Goal: Information Seeking & Learning: Check status

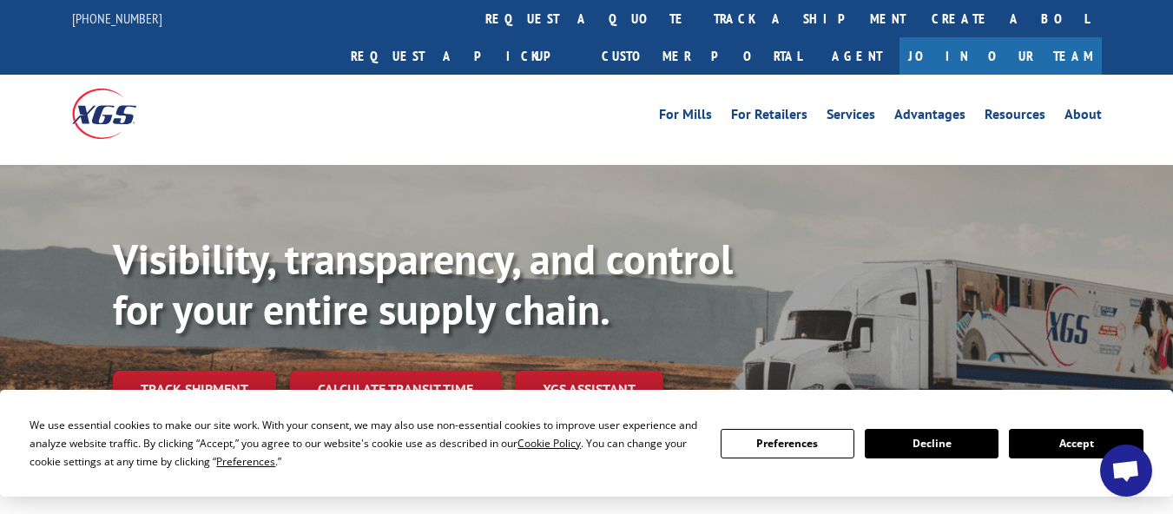
click at [701, 21] on link "track a shipment" at bounding box center [810, 18] width 218 height 37
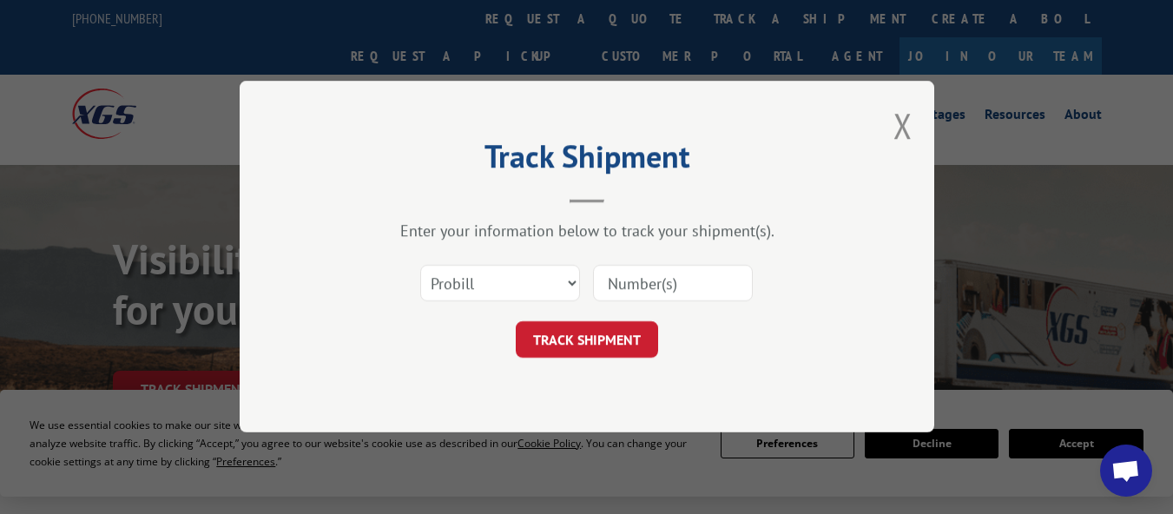
click at [663, 282] on input at bounding box center [673, 284] width 160 height 36
paste input "17640310"
type input "17640310"
click button "TRACK SHIPMENT" at bounding box center [587, 340] width 142 height 36
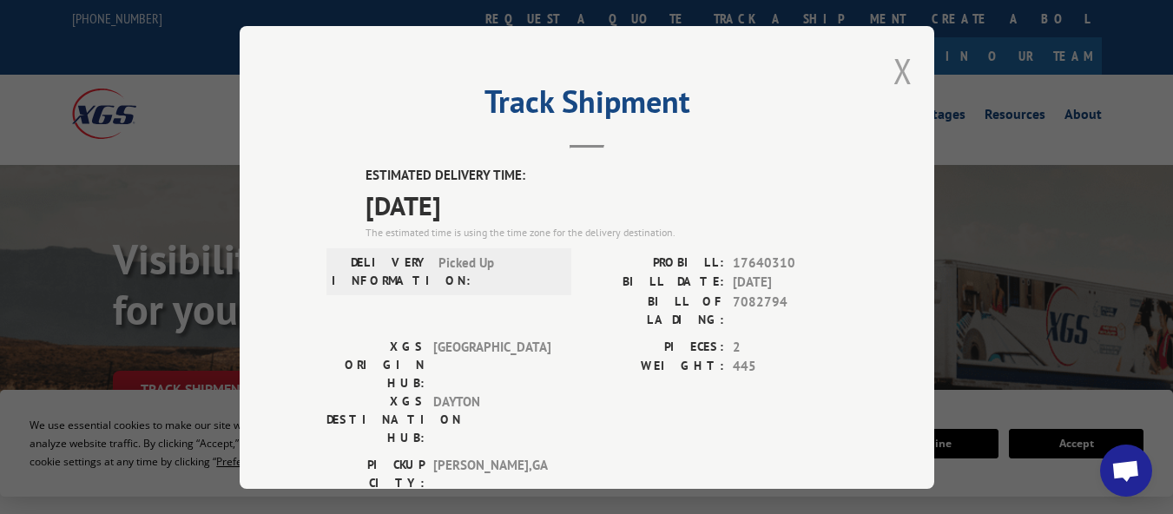
click at [901, 56] on button "Close modal" at bounding box center [902, 71] width 19 height 46
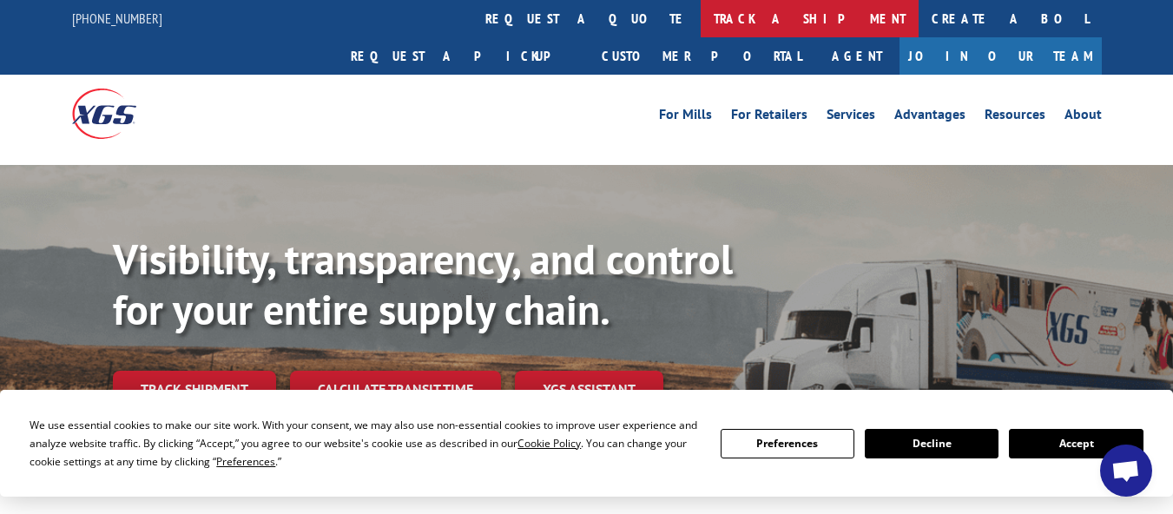
click at [701, 21] on link "track a shipment" at bounding box center [810, 18] width 218 height 37
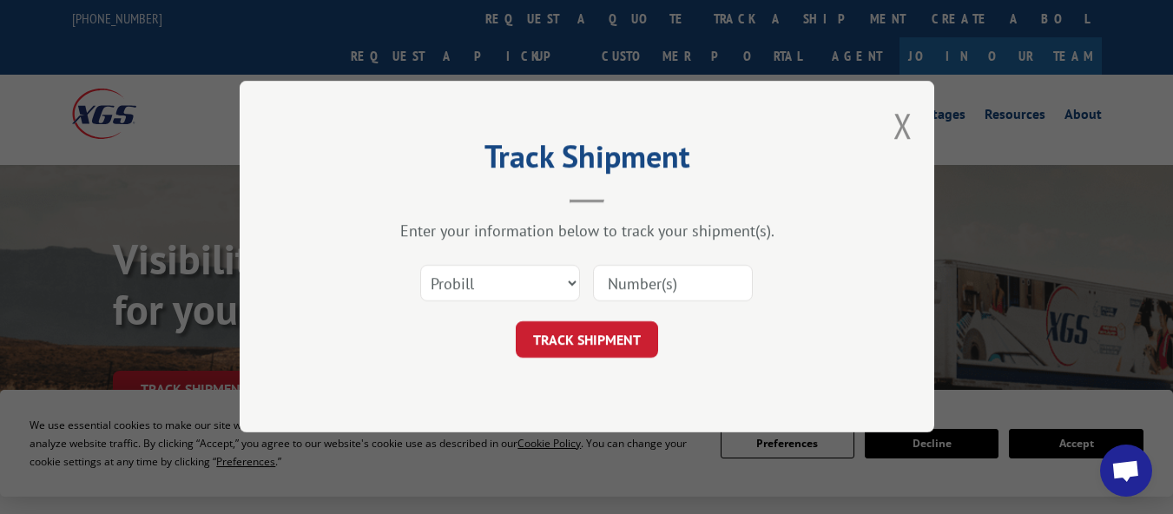
drag, startPoint x: 639, startPoint y: 280, endPoint x: 639, endPoint y: 267, distance: 13.0
click at [639, 280] on input at bounding box center [673, 284] width 160 height 36
paste input "17481339"
type input "17481339"
click at [584, 349] on button "TRACK SHIPMENT" at bounding box center [587, 340] width 142 height 36
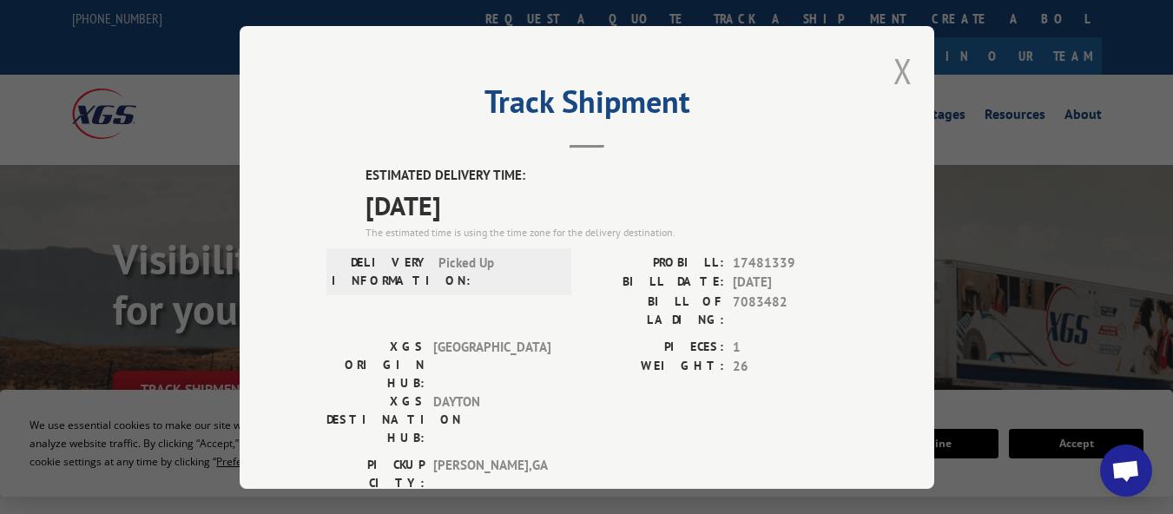
click at [893, 70] on button "Close modal" at bounding box center [902, 71] width 19 height 46
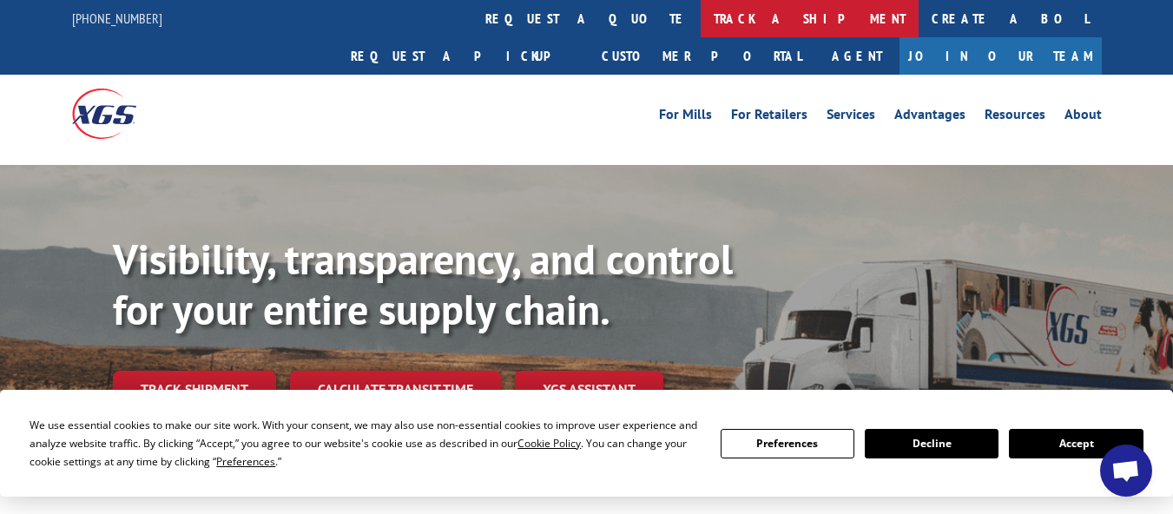
click at [701, 22] on link "track a shipment" at bounding box center [810, 18] width 218 height 37
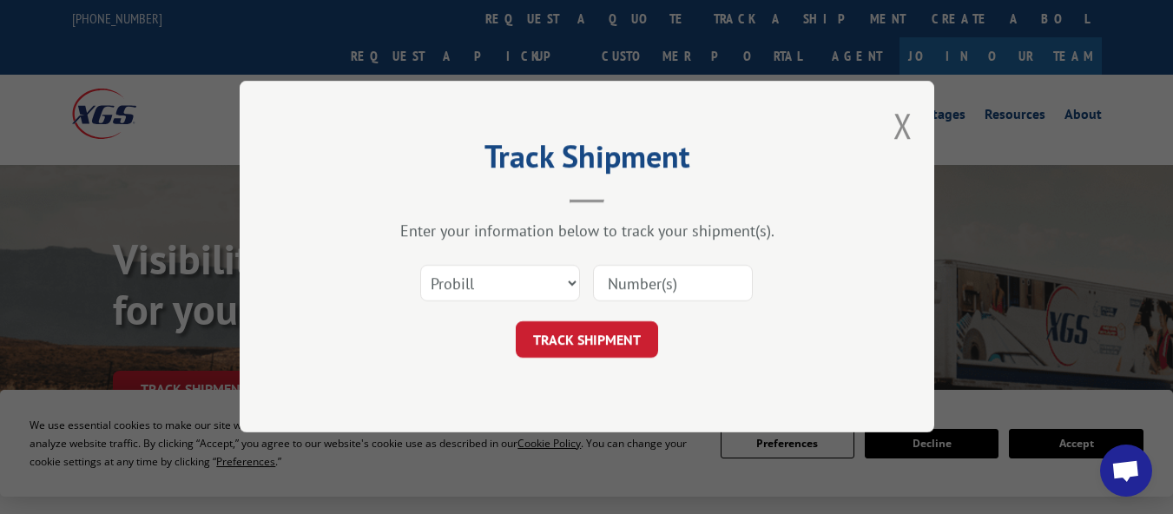
click at [677, 280] on input at bounding box center [673, 284] width 160 height 36
paste input "17640363"
type input "17640363"
click at [568, 330] on button "TRACK SHIPMENT" at bounding box center [587, 340] width 142 height 36
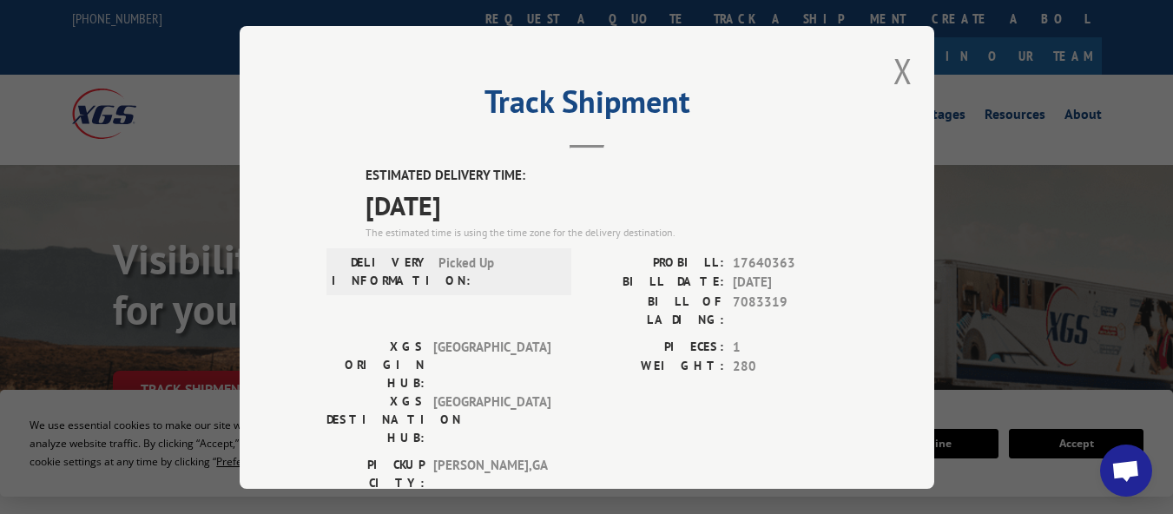
click at [899, 60] on button "Close modal" at bounding box center [902, 71] width 19 height 46
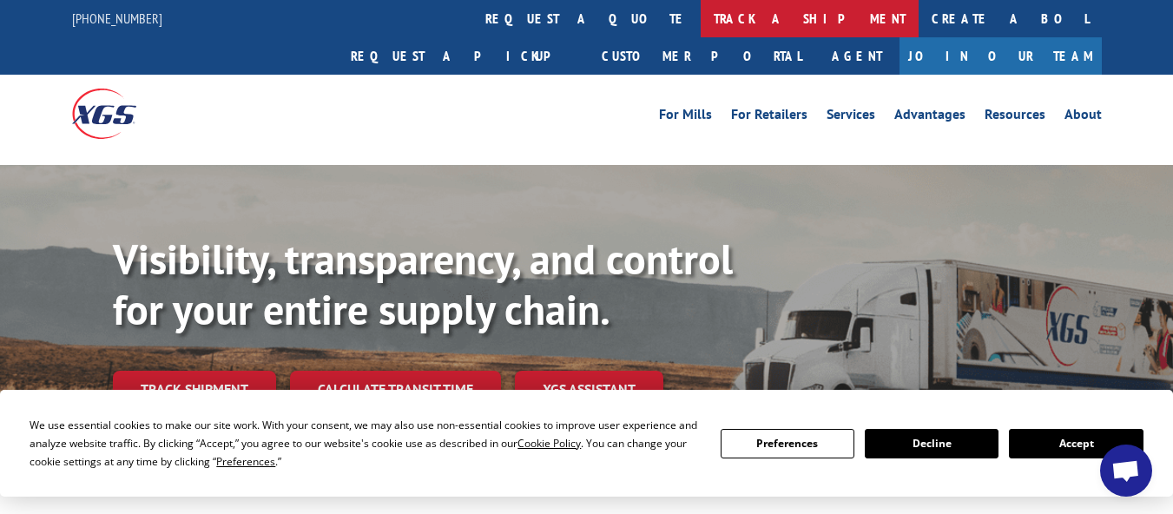
click at [701, 28] on link "track a shipment" at bounding box center [810, 18] width 218 height 37
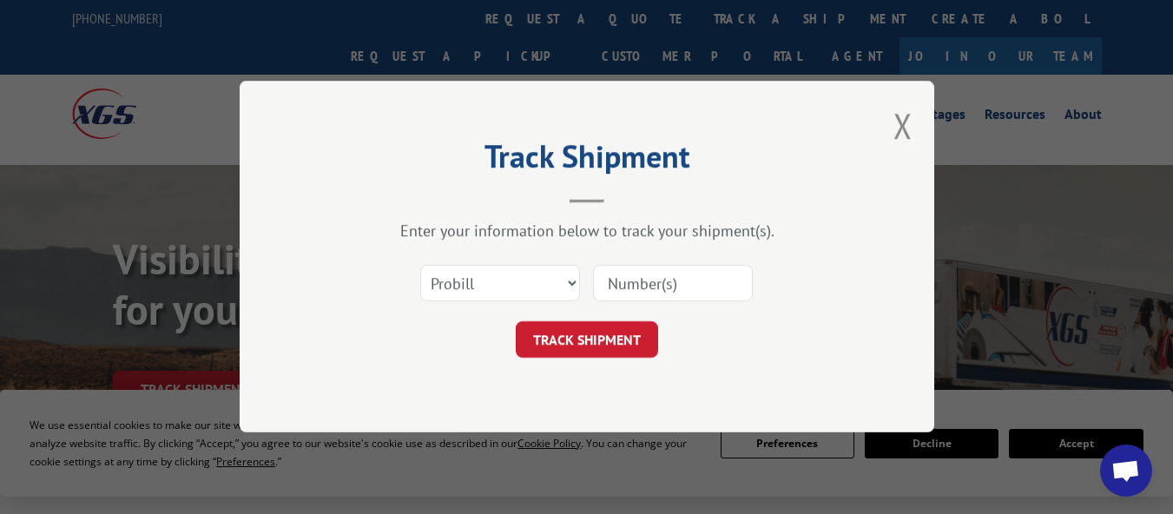
click at [639, 293] on input at bounding box center [673, 284] width 160 height 36
paste input "17640310"
type input "17640310"
click at [569, 322] on button "TRACK SHIPMENT" at bounding box center [587, 340] width 142 height 36
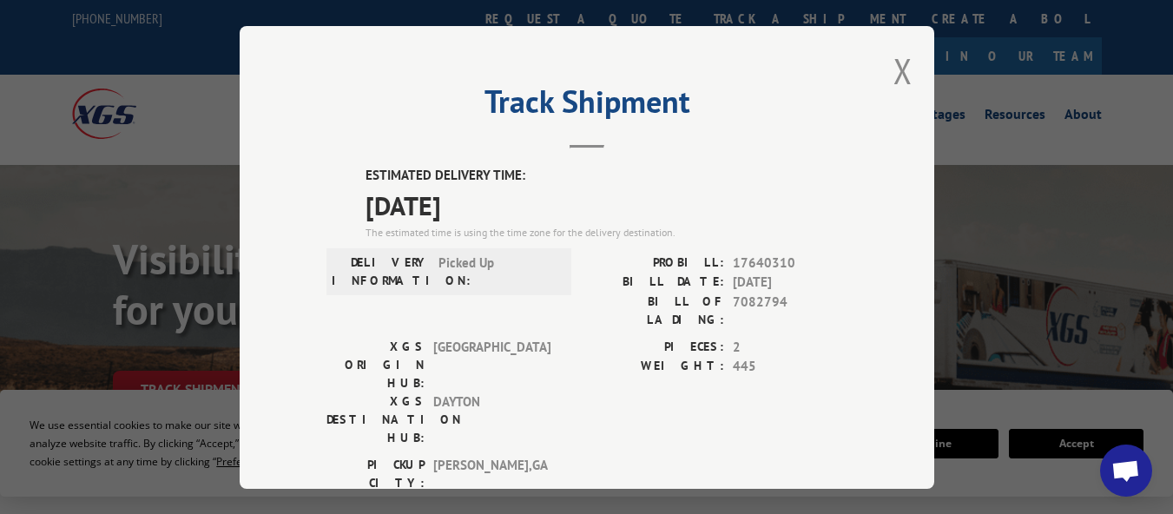
click at [893, 67] on button "Close modal" at bounding box center [902, 71] width 19 height 46
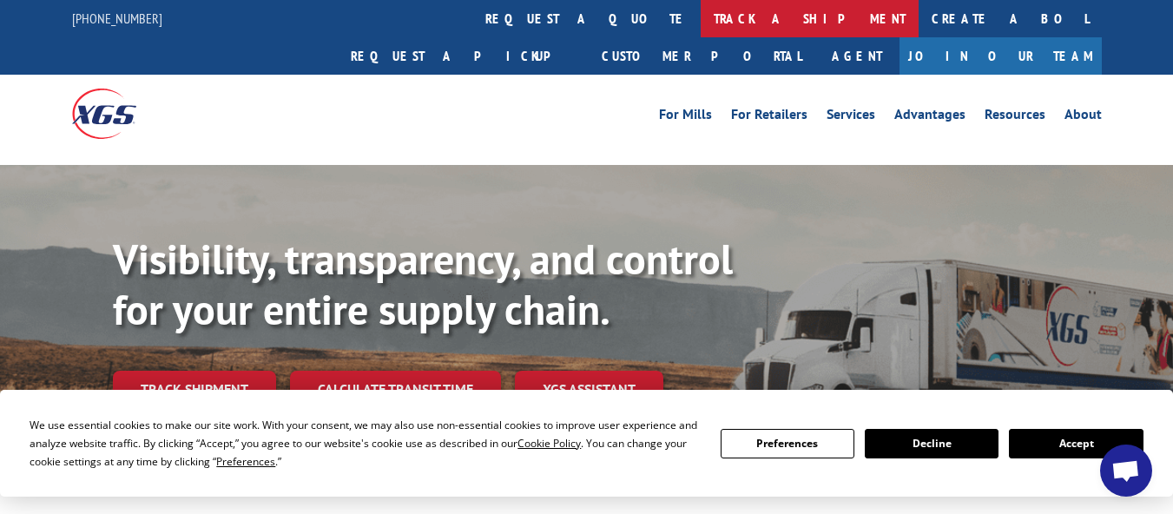
click at [701, 26] on link "track a shipment" at bounding box center [810, 18] width 218 height 37
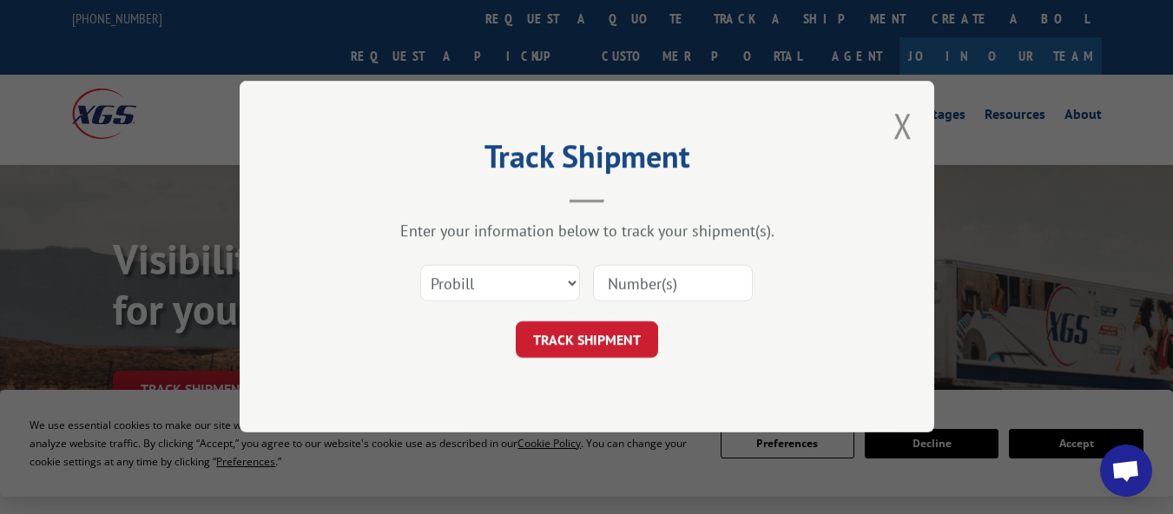
click at [635, 297] on input at bounding box center [673, 284] width 160 height 36
paste input "17481420"
type input "17481420"
click at [584, 332] on button "TRACK SHIPMENT" at bounding box center [587, 340] width 142 height 36
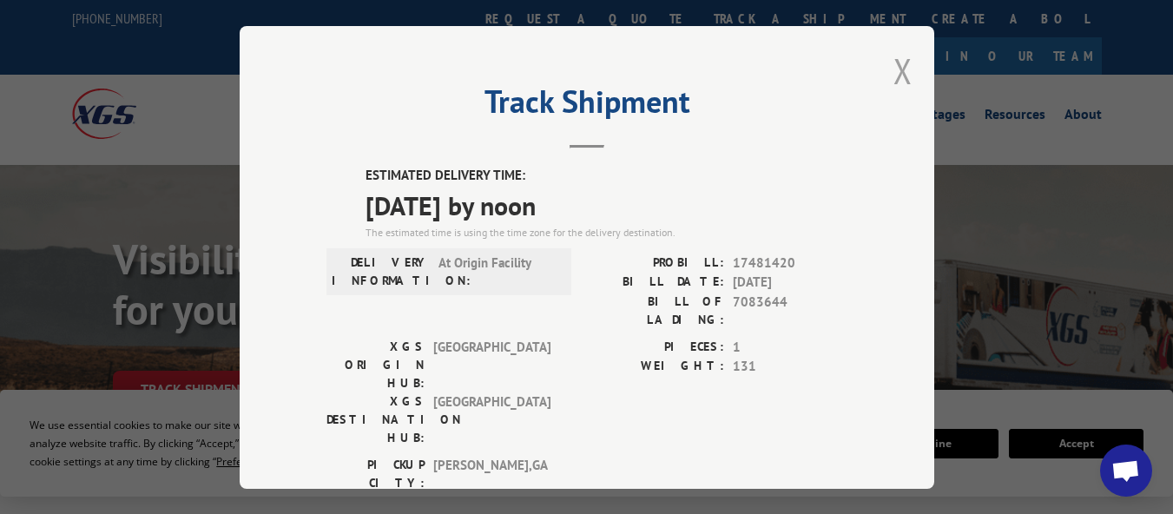
click at [893, 48] on button "Close modal" at bounding box center [902, 71] width 19 height 46
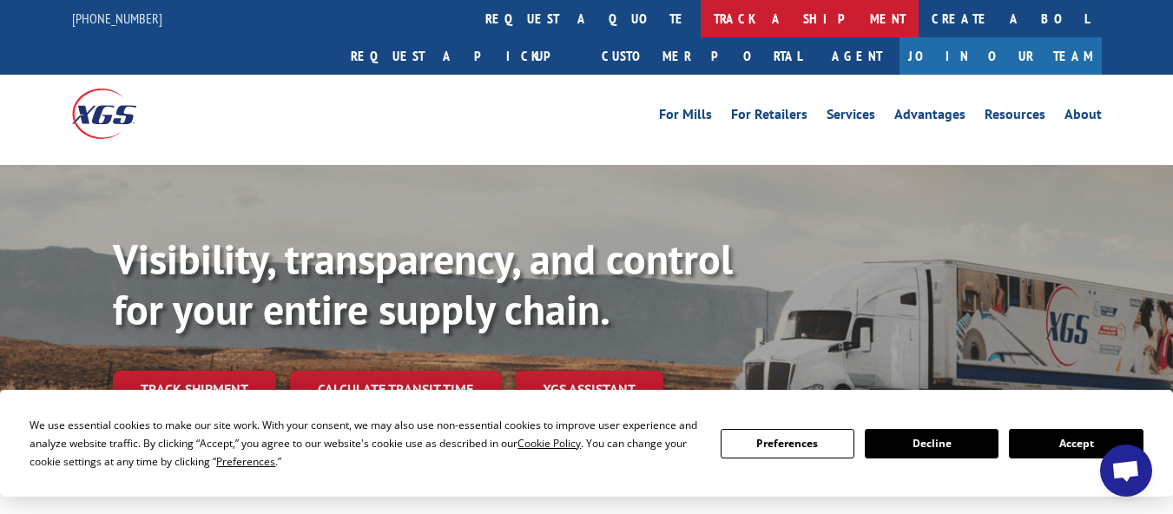
click at [701, 22] on link "track a shipment" at bounding box center [810, 18] width 218 height 37
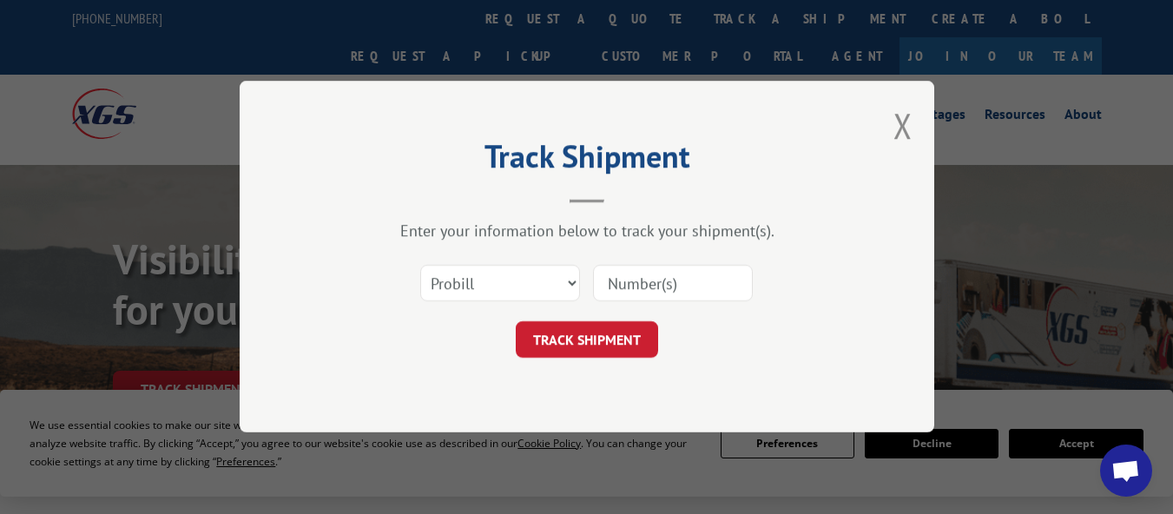
click at [629, 284] on input at bounding box center [673, 284] width 160 height 36
paste input "17640476"
type input "17640476"
click at [618, 327] on button "TRACK SHIPMENT" at bounding box center [587, 340] width 142 height 36
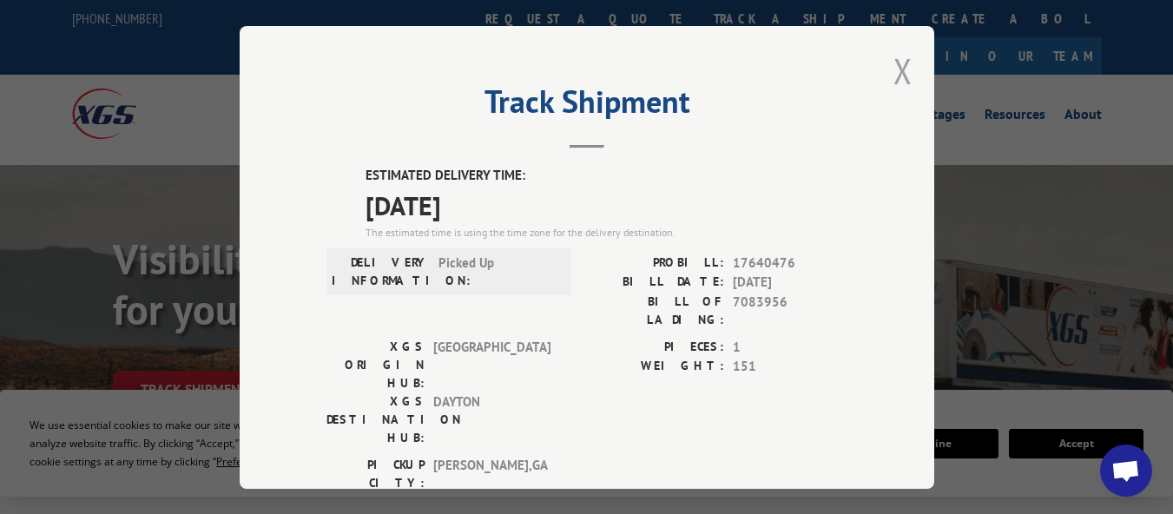
click at [893, 66] on button "Close modal" at bounding box center [902, 71] width 19 height 46
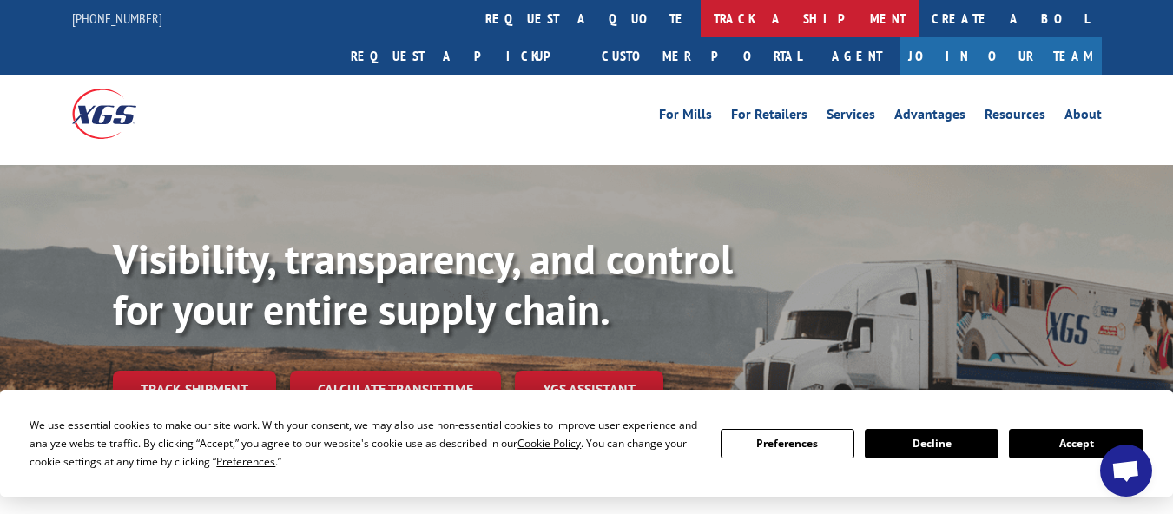
click at [701, 18] on link "track a shipment" at bounding box center [810, 18] width 218 height 37
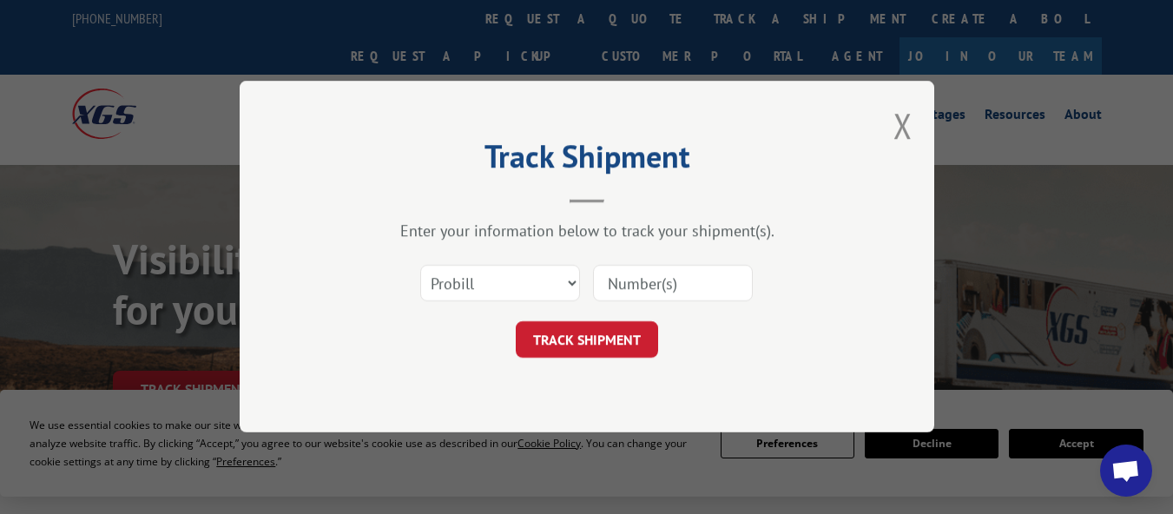
click at [652, 275] on input at bounding box center [673, 284] width 160 height 36
paste input "17481340"
type input "17481340"
click at [609, 344] on button "TRACK SHIPMENT" at bounding box center [587, 340] width 142 height 36
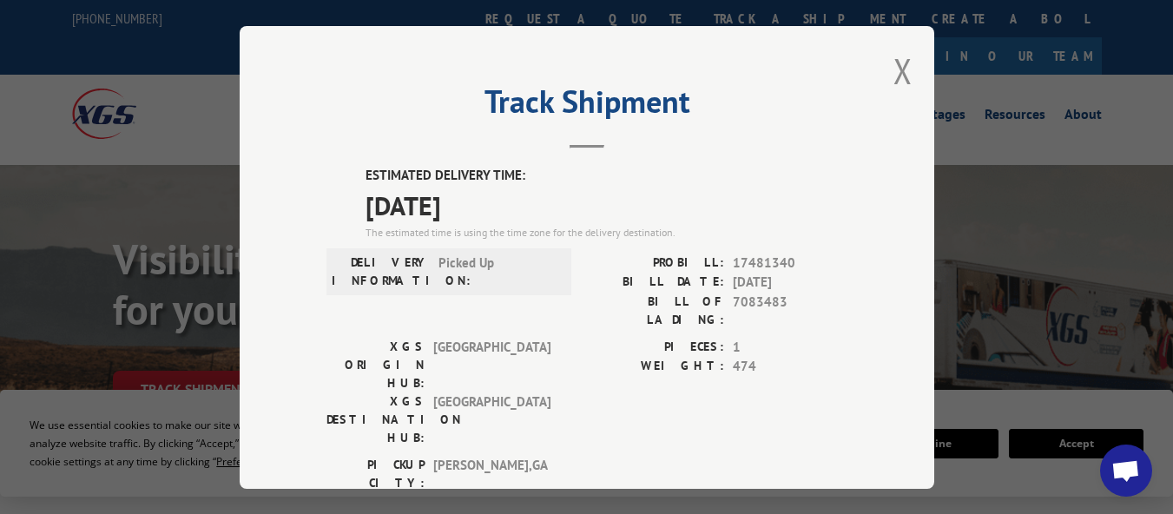
drag, startPoint x: 900, startPoint y: 63, endPoint x: 925, endPoint y: 97, distance: 42.2
click at [905, 63] on button "Close modal" at bounding box center [902, 71] width 19 height 46
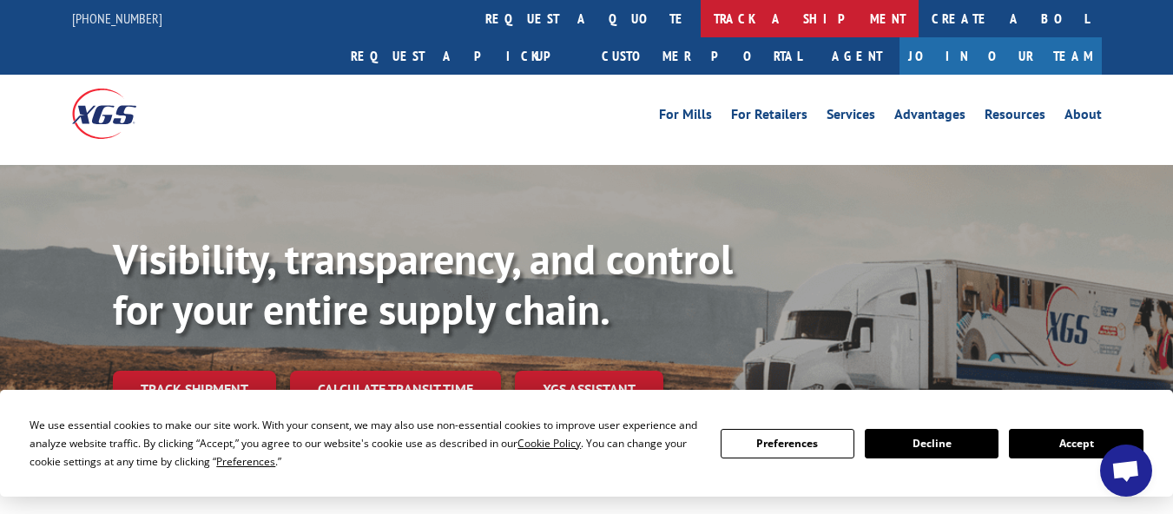
click at [701, 18] on link "track a shipment" at bounding box center [810, 18] width 218 height 37
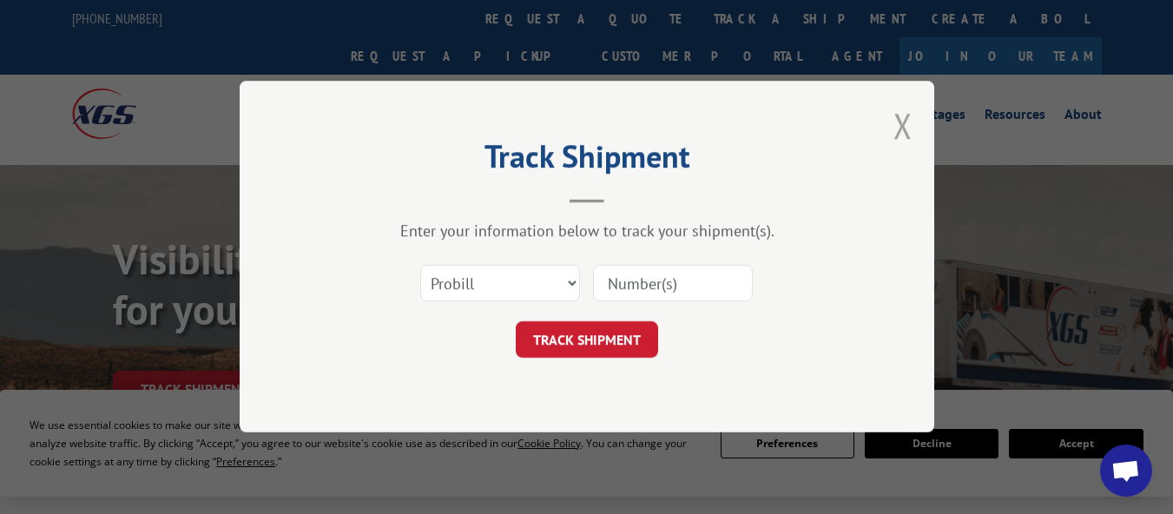
click at [907, 125] on button "Close modal" at bounding box center [902, 125] width 19 height 46
